Goal: Find specific page/section: Find specific page/section

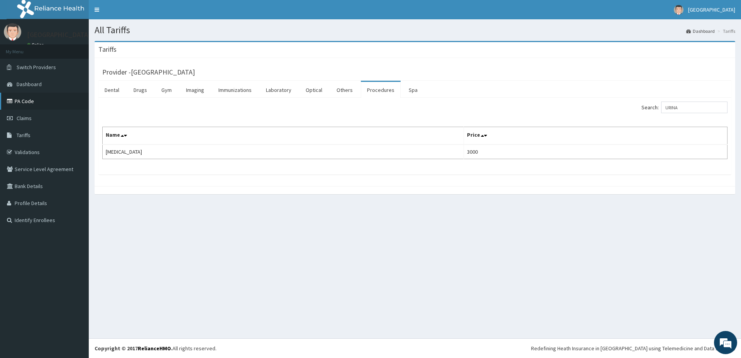
click at [48, 98] on link "PA Code" at bounding box center [44, 101] width 89 height 17
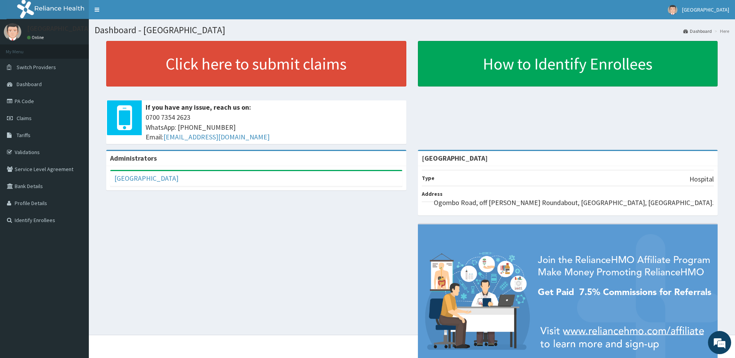
click at [22, 103] on link "PA Code" at bounding box center [44, 101] width 89 height 17
click at [56, 108] on link "PA Code" at bounding box center [44, 101] width 89 height 17
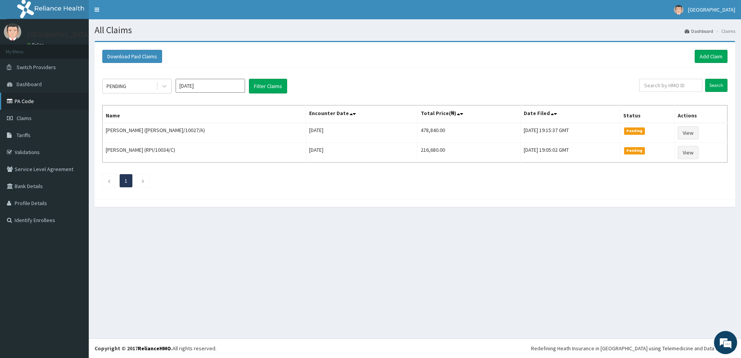
click at [47, 105] on link "PA Code" at bounding box center [44, 101] width 89 height 17
